Goal: Navigation & Orientation: Find specific page/section

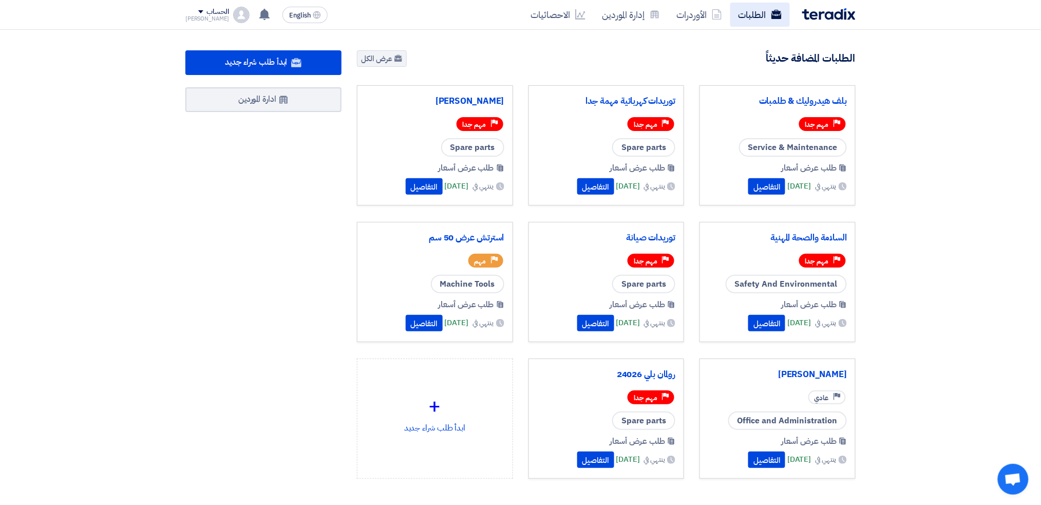
click at [768, 9] on link "الطلبات" at bounding box center [761, 15] width 60 height 24
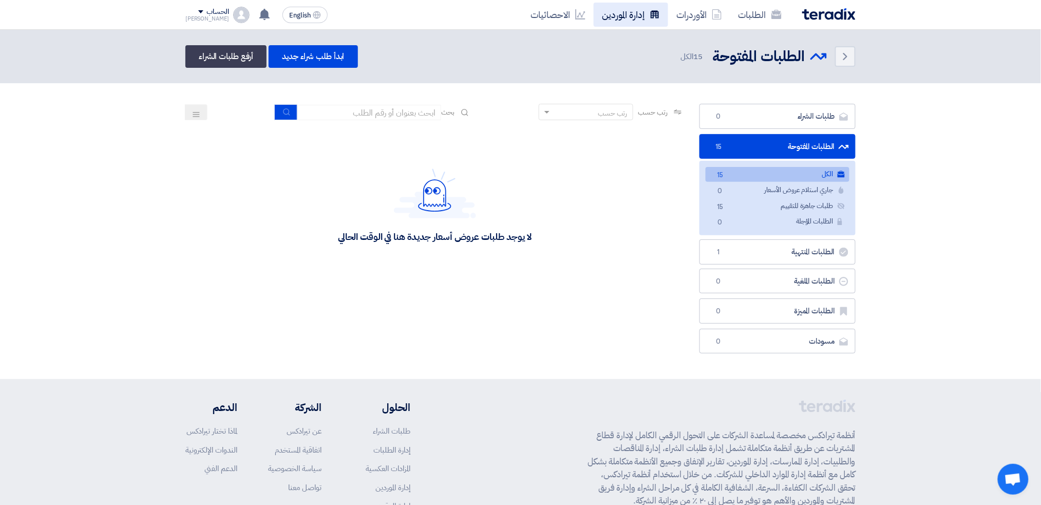
click at [647, 21] on link "إدارة الموردين" at bounding box center [631, 15] width 75 height 24
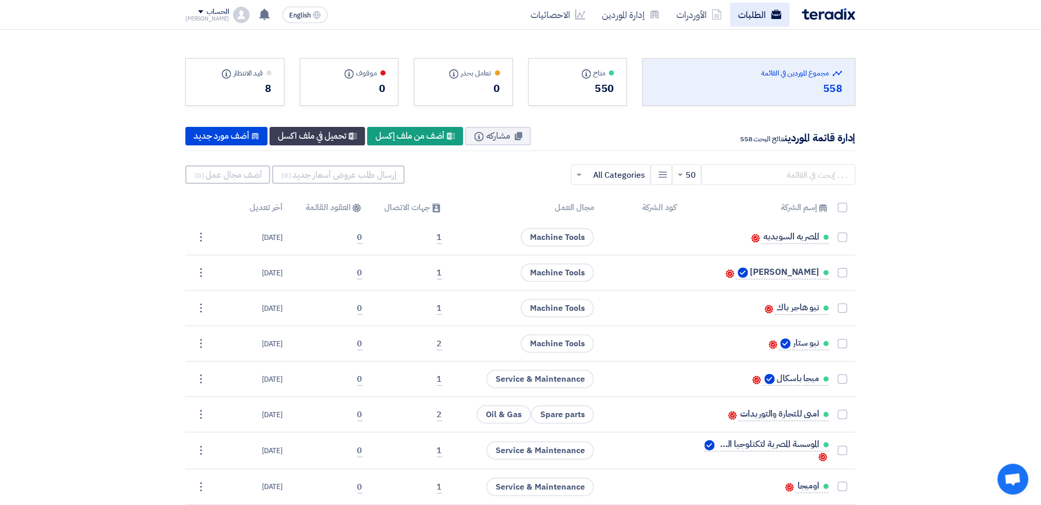
click at [749, 13] on link "الطلبات" at bounding box center [761, 15] width 60 height 24
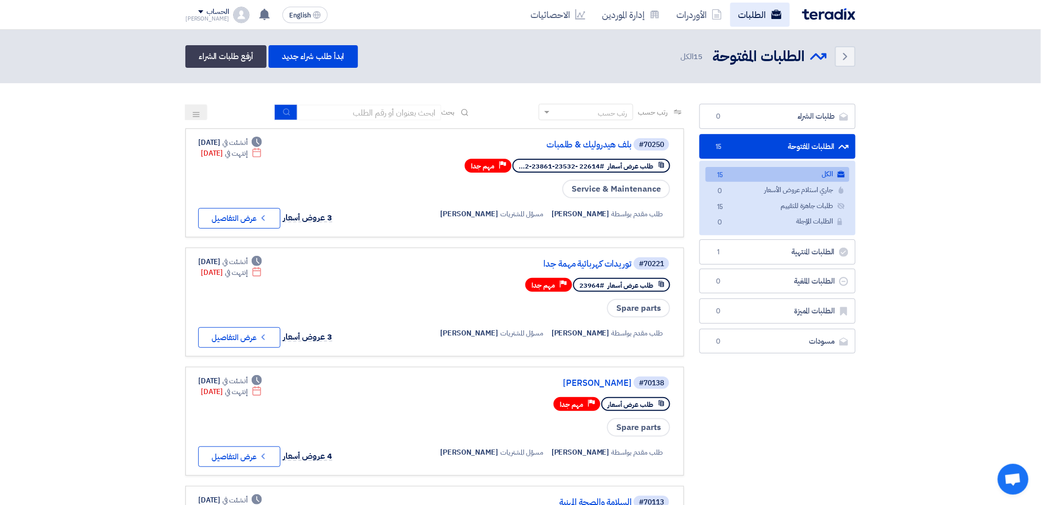
click at [767, 16] on link "الطلبات" at bounding box center [761, 15] width 60 height 24
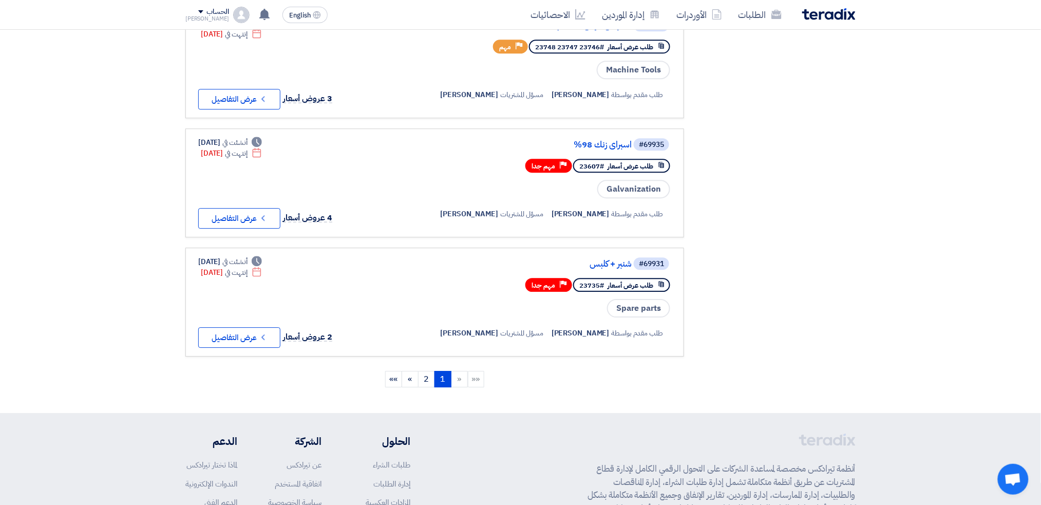
scroll to position [959, 0]
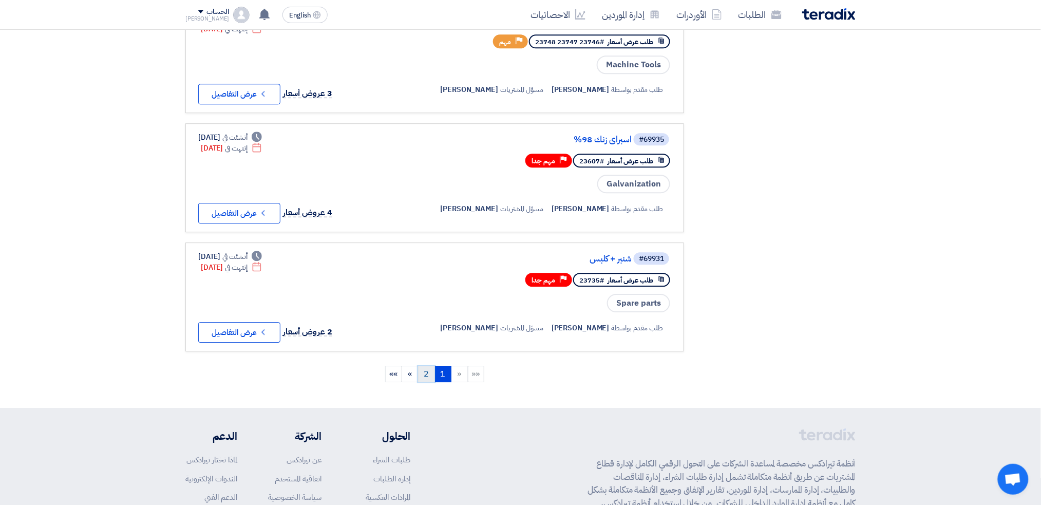
click at [431, 366] on link "2" at bounding box center [426, 374] width 17 height 16
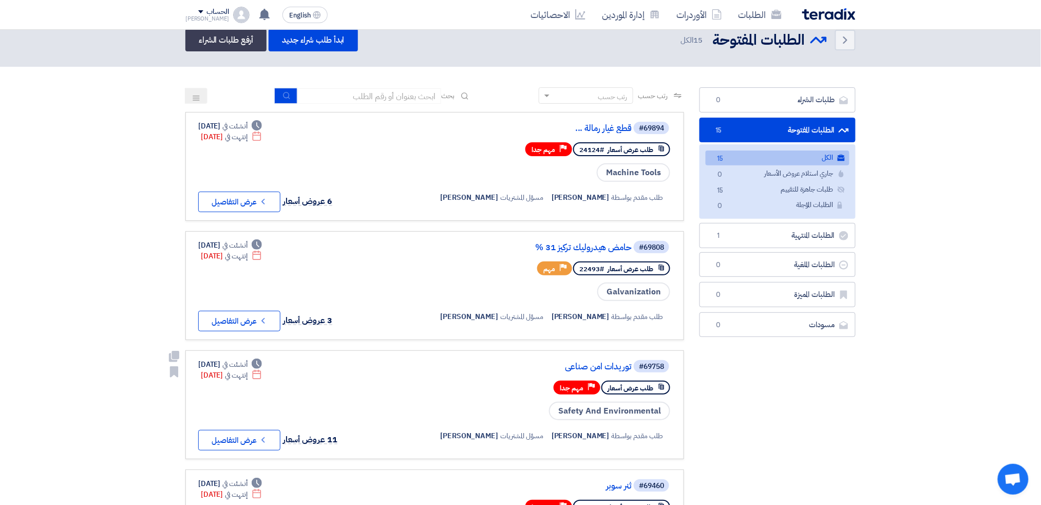
scroll to position [0, 0]
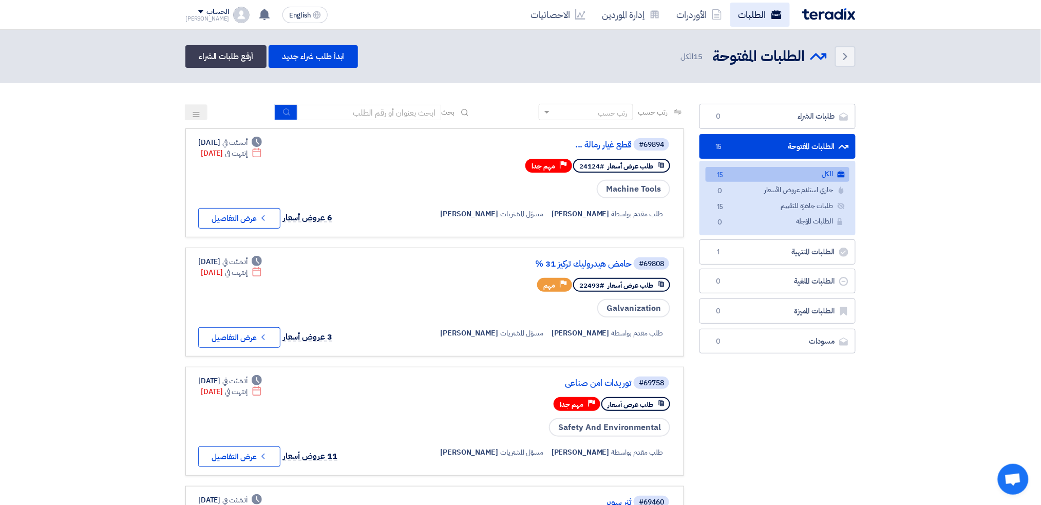
click at [765, 19] on link "الطلبات" at bounding box center [761, 15] width 60 height 24
click at [750, 14] on link "الطلبات" at bounding box center [761, 15] width 60 height 24
click at [728, 136] on link "الطلبات المفتوحة الطلبات المفتوحة 15" at bounding box center [778, 146] width 156 height 25
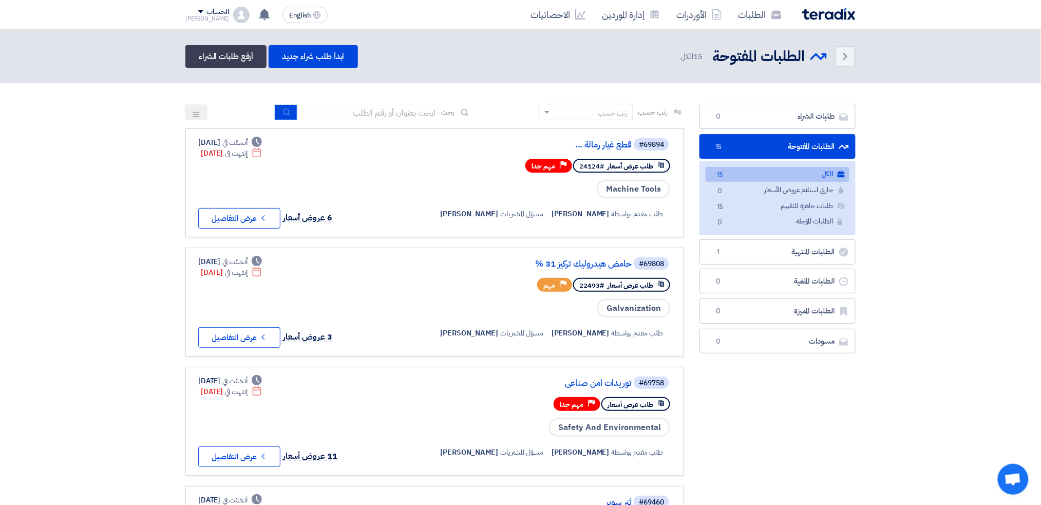
click at [735, 142] on link "الطلبات المفتوحة الطلبات المفتوحة 15" at bounding box center [778, 146] width 156 height 25
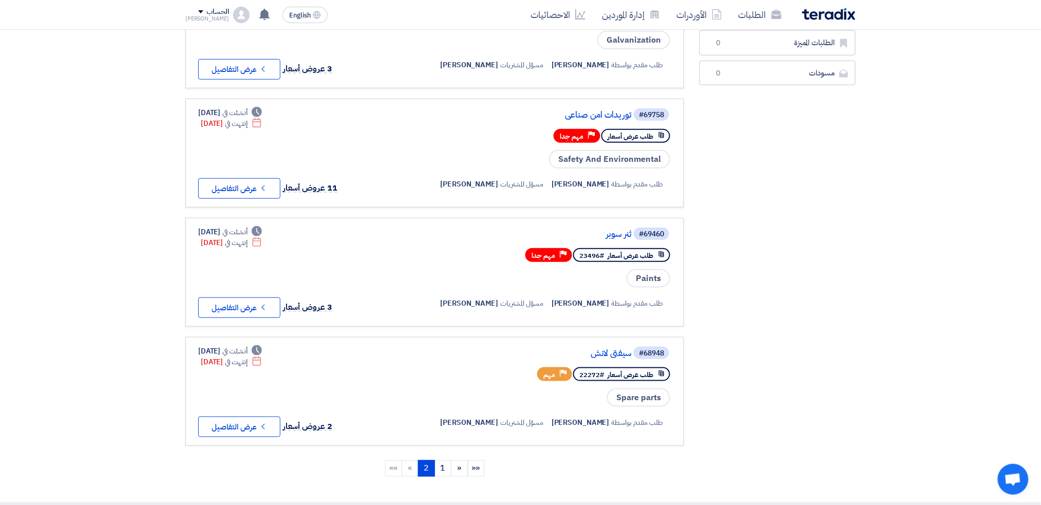
scroll to position [479, 0]
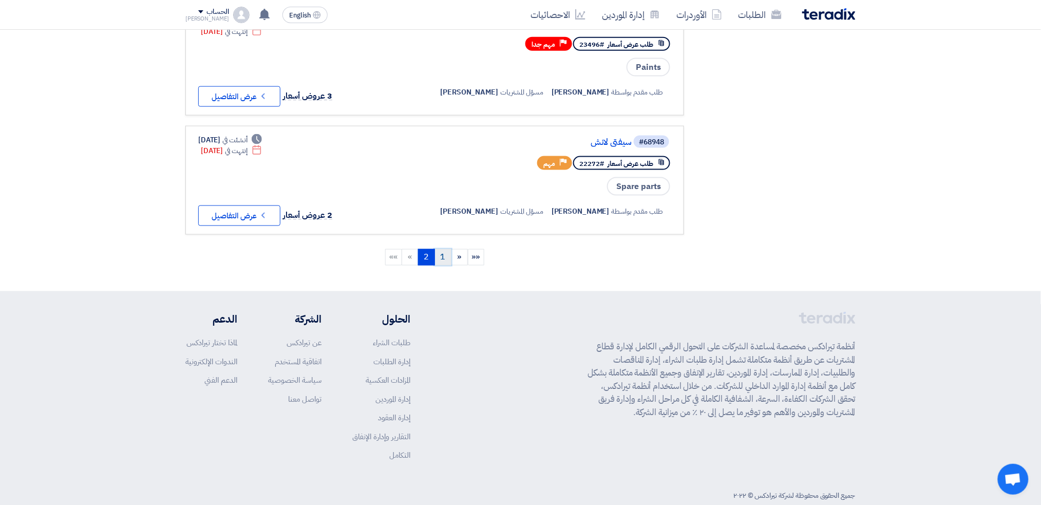
click at [448, 249] on link "1" at bounding box center [443, 257] width 17 height 16
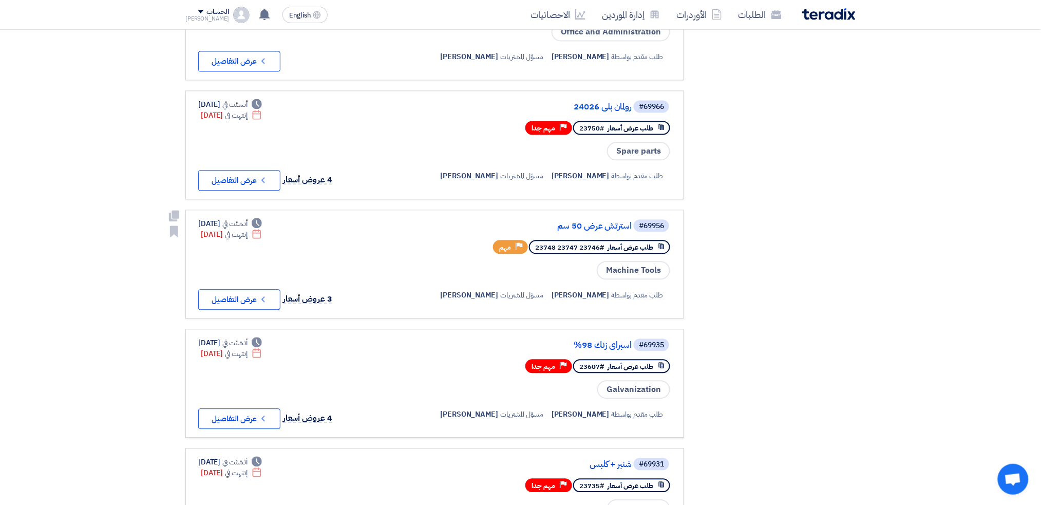
scroll to position [890, 0]
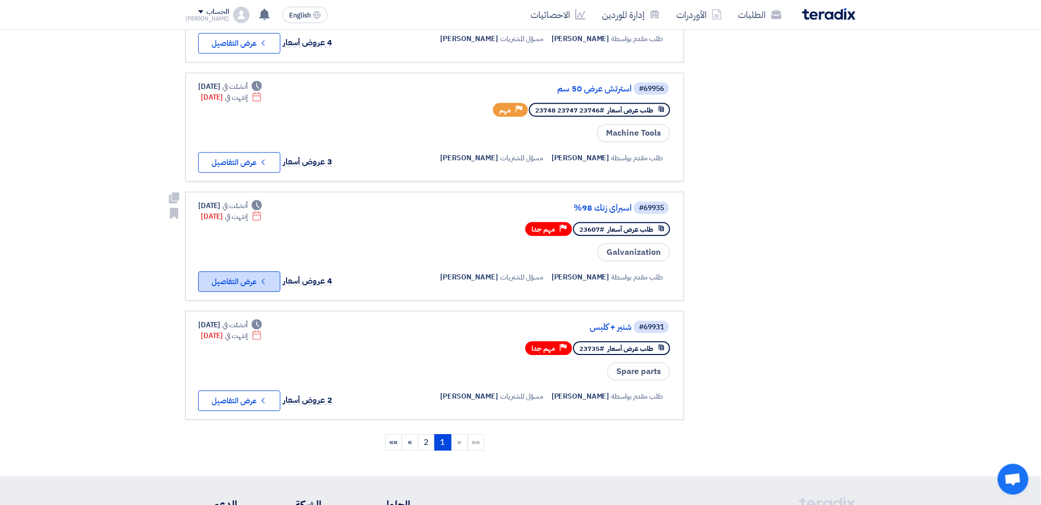
click at [204, 271] on button "Check details عرض التفاصيل" at bounding box center [239, 281] width 82 height 21
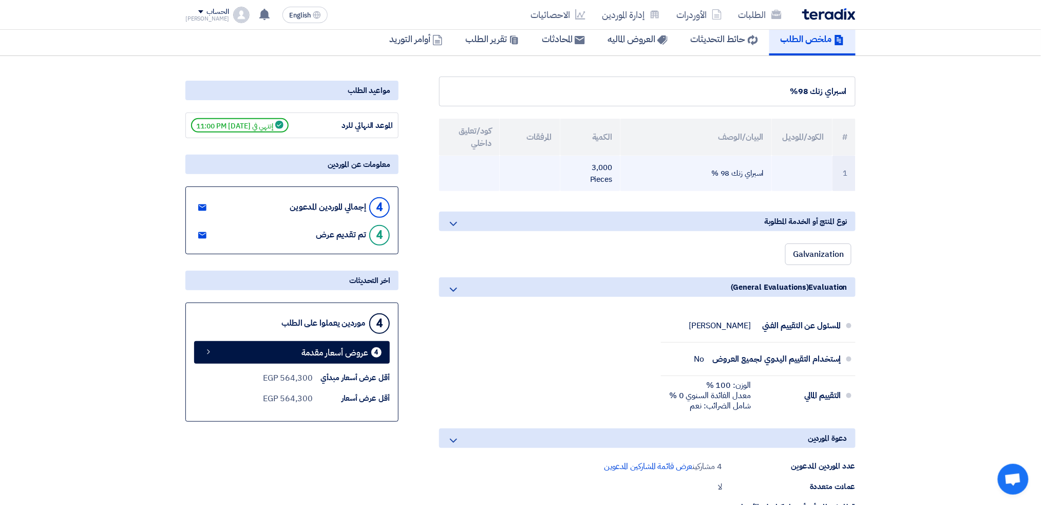
scroll to position [0, 0]
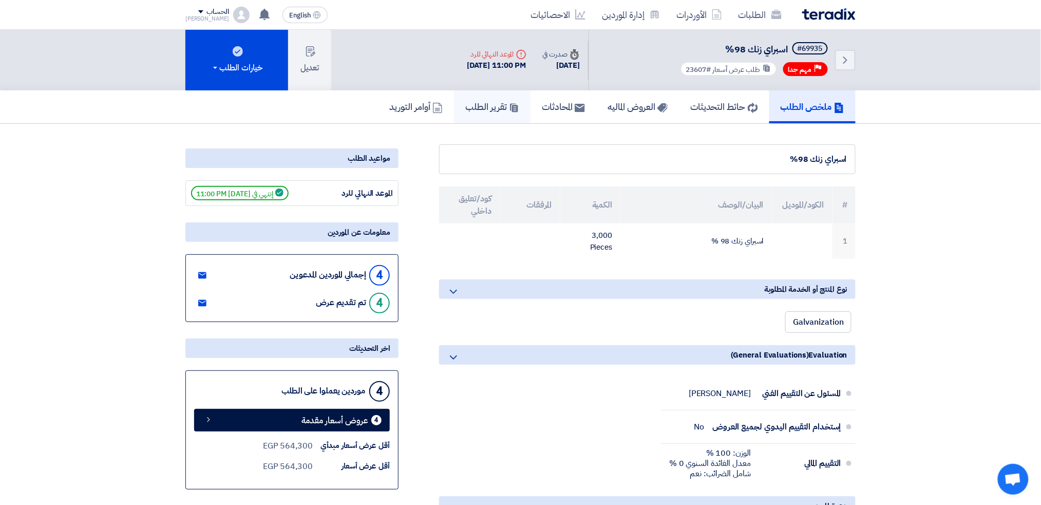
click at [474, 103] on h5 "تقرير الطلب" at bounding box center [493, 107] width 54 height 12
